Goal: Information Seeking & Learning: Learn about a topic

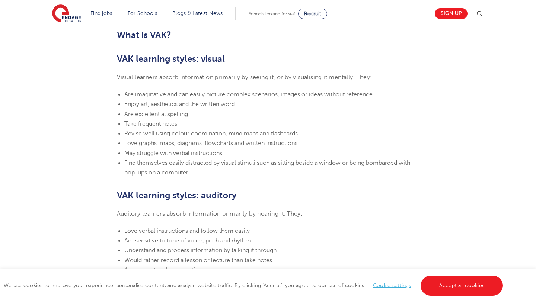
scroll to position [477, 0]
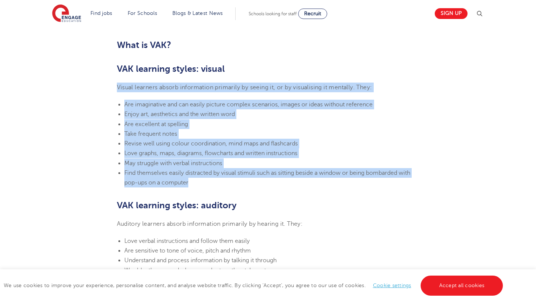
drag, startPoint x: 192, startPoint y: 184, endPoint x: 118, endPoint y: 84, distance: 123.4
click at [118, 84] on section "[DATE] VAK learning styles: what are they and what do they mean? Engage Educati…" at bounding box center [268, 250] width 452 height 1042
copy section "Visual learners absorb information primarily by seeing it, or by visualising it…"
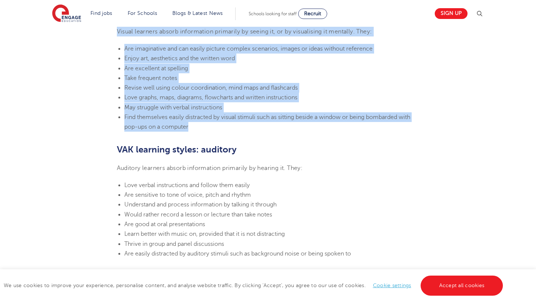
scroll to position [540, 0]
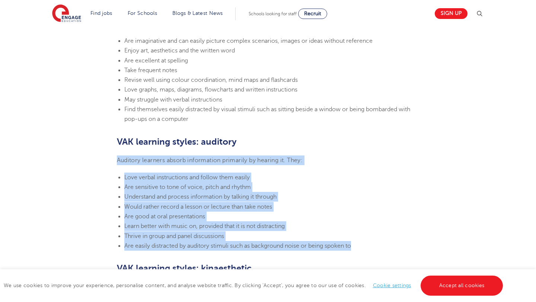
drag, startPoint x: 360, startPoint y: 248, endPoint x: 116, endPoint y: 159, distance: 259.1
click at [116, 159] on section "[DATE] VAK learning styles: what are they and what do they mean? Engage Educati…" at bounding box center [268, 186] width 452 height 1042
copy section "Auditory learners absorb information primarily by hearing it. They: Love verbal…"
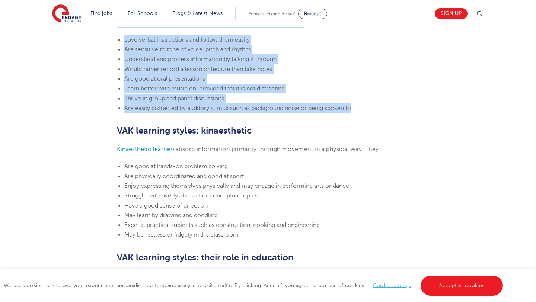
scroll to position [683, 0]
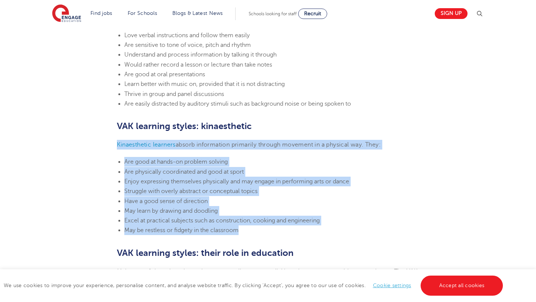
drag, startPoint x: 249, startPoint y: 232, endPoint x: 113, endPoint y: 143, distance: 162.6
click at [113, 143] on section "[DATE] VAK learning styles: what are they and what do they mean? Engage Educati…" at bounding box center [268, 44] width 452 height 1042
copy section "Kinaesthetic learners absorb information primarily through movement in a physic…"
click at [185, 197] on li "Have a good sense of direction" at bounding box center [271, 202] width 295 height 10
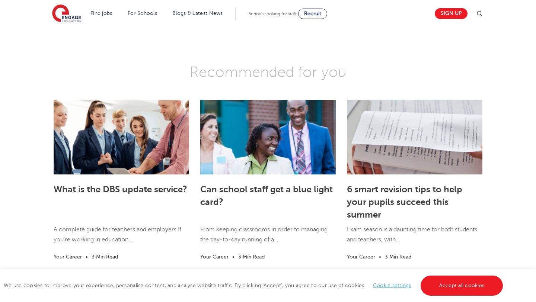
scroll to position [1203, 0]
